Goal: Task Accomplishment & Management: Use online tool/utility

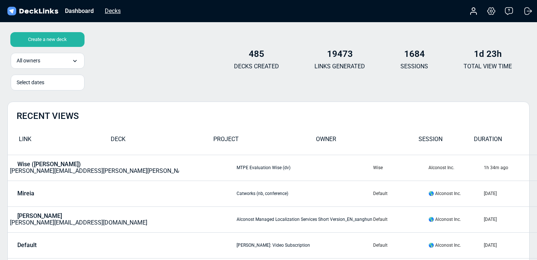
click at [118, 13] on div "Decks" at bounding box center [112, 10] width 23 height 9
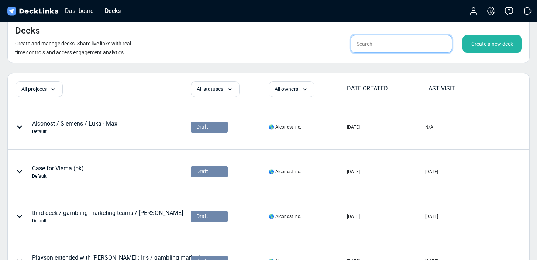
click at [395, 47] on input "text" at bounding box center [401, 44] width 101 height 18
type input "marit"
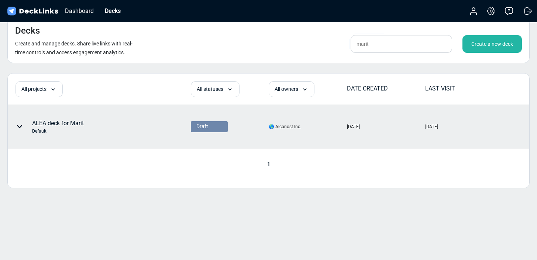
click at [132, 110] on div "ALEA deck for [PERSON_NAME]" at bounding box center [99, 127] width 182 height 44
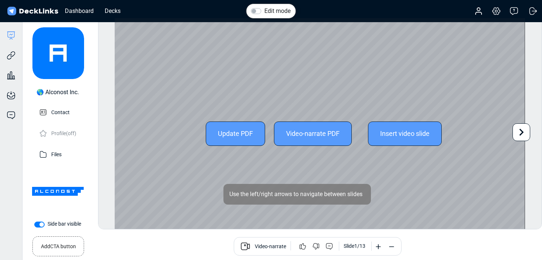
click at [521, 130] on icon at bounding box center [522, 132] width 4 height 7
click at [523, 130] on icon at bounding box center [522, 132] width 14 height 14
click at [524, 129] on icon at bounding box center [522, 132] width 14 height 14
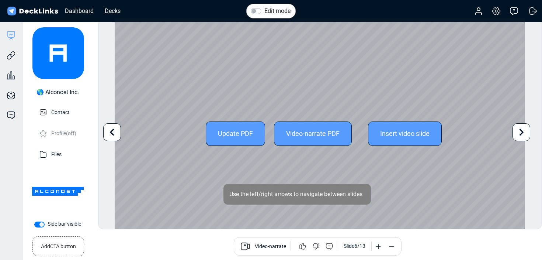
click at [524, 129] on icon at bounding box center [522, 132] width 14 height 14
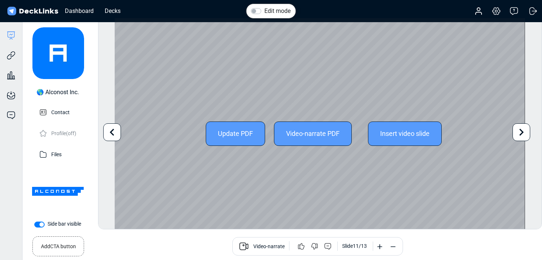
click at [524, 129] on icon at bounding box center [522, 132] width 14 height 14
click at [524, 129] on div "Edit mode Change photo Updating this image will immediately apply to all of you…" at bounding box center [320, 123] width 444 height 211
